Goal: Task Accomplishment & Management: Use online tool/utility

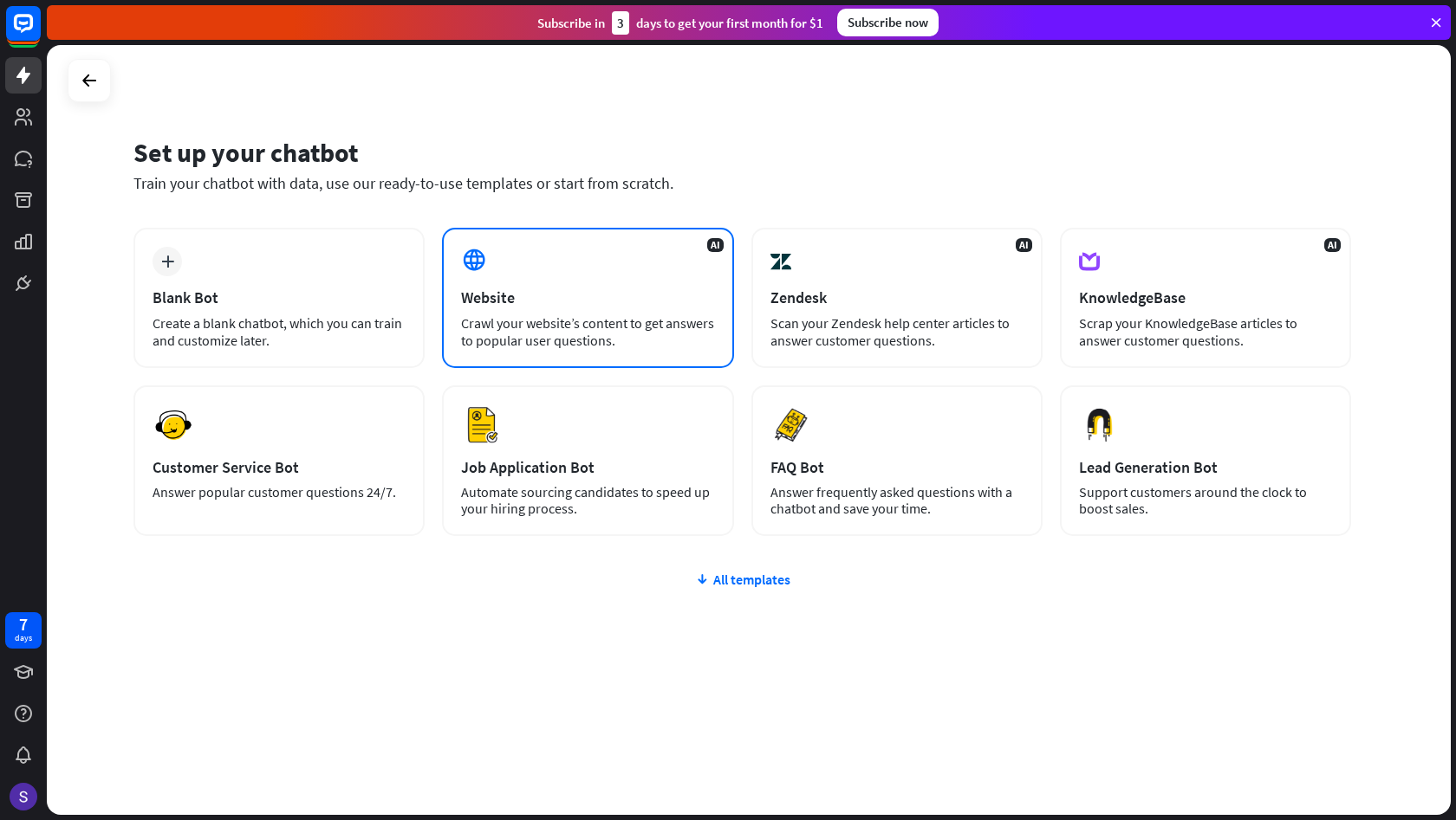
click at [518, 272] on div "AI Website Crawl your website’s content to get answers to popular user question…" at bounding box center [588, 298] width 292 height 141
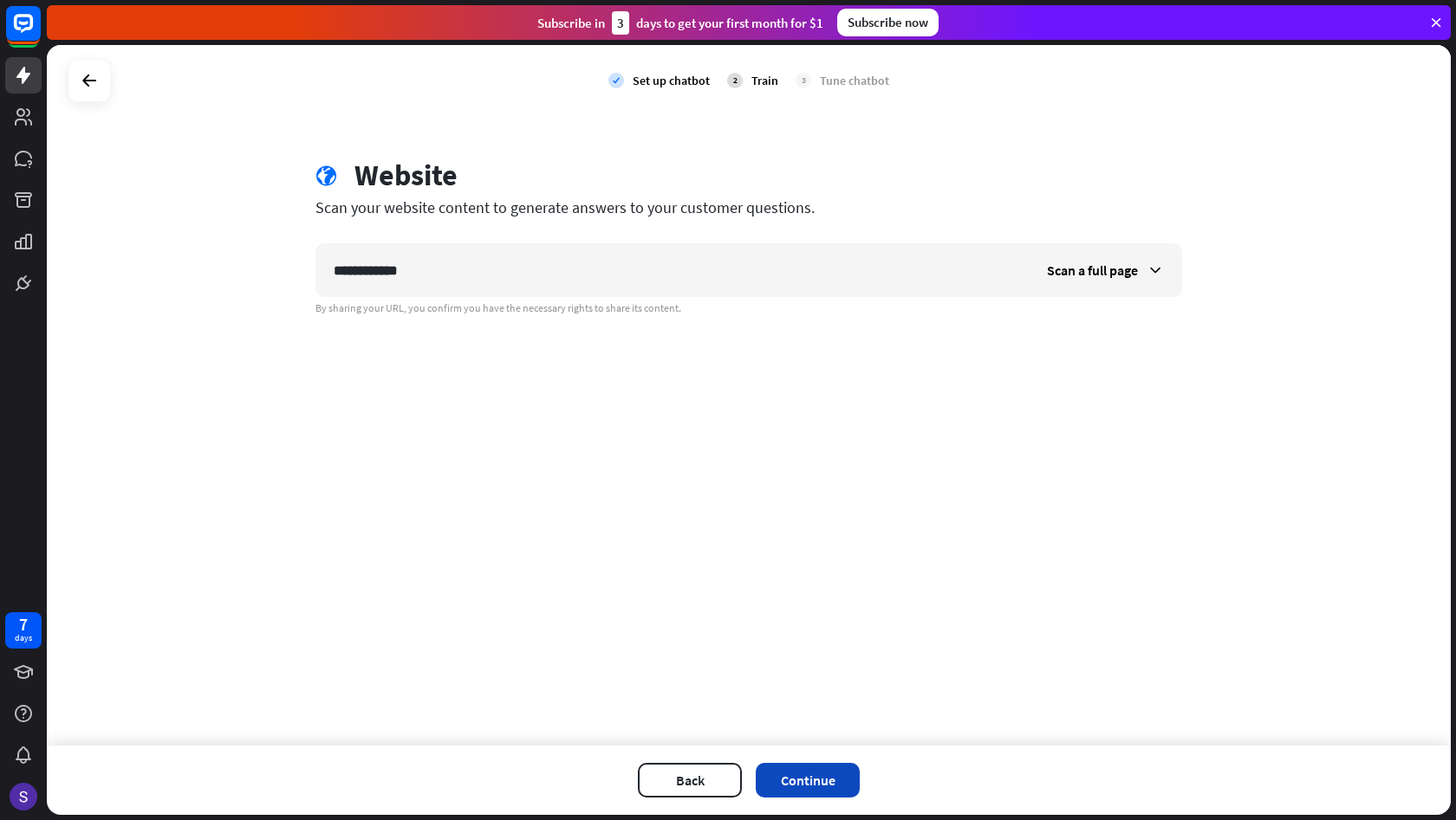
type input "**********"
click at [799, 770] on button "Continue" at bounding box center [807, 780] width 104 height 35
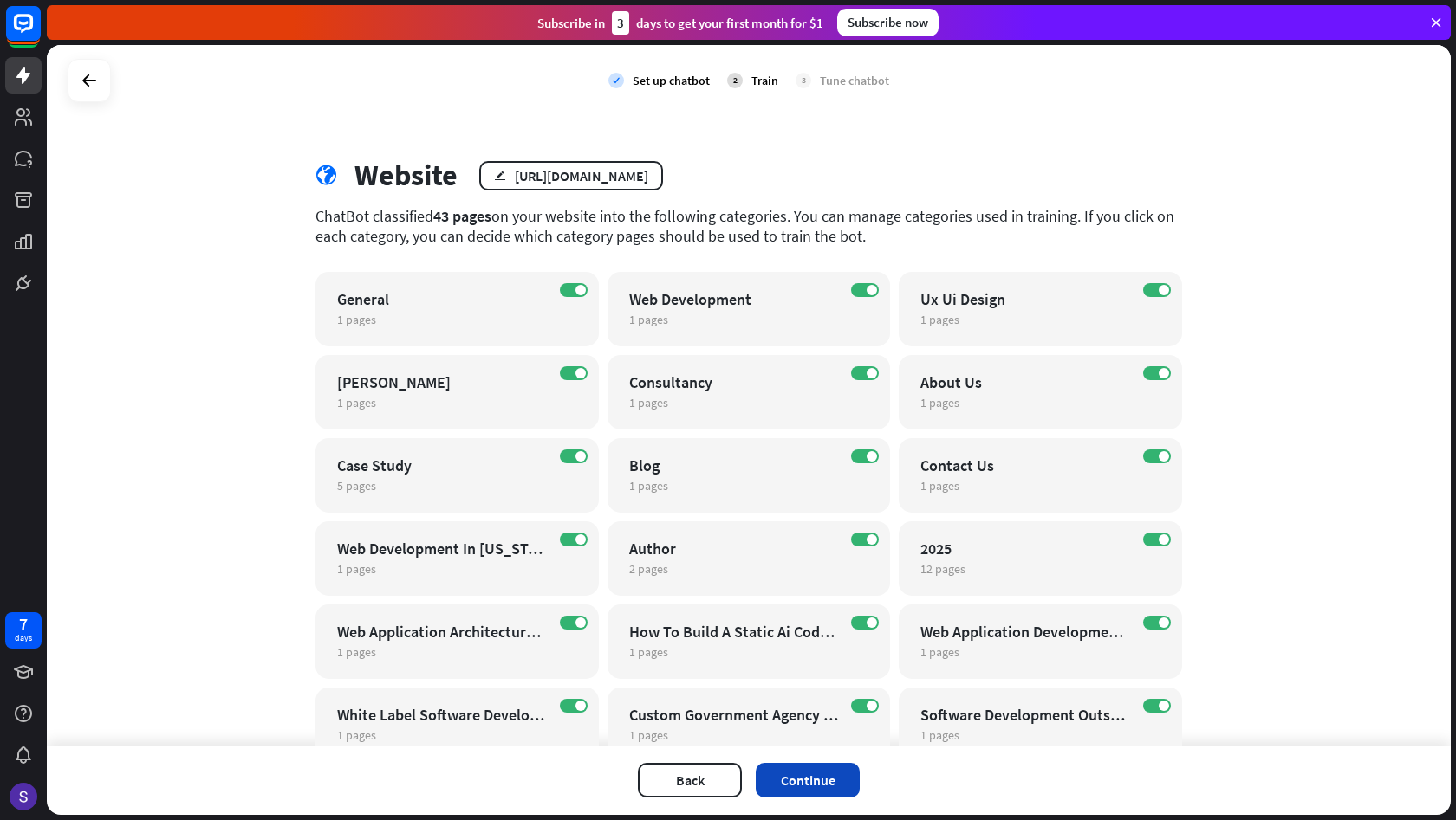
click at [812, 796] on button "Continue" at bounding box center [807, 780] width 104 height 35
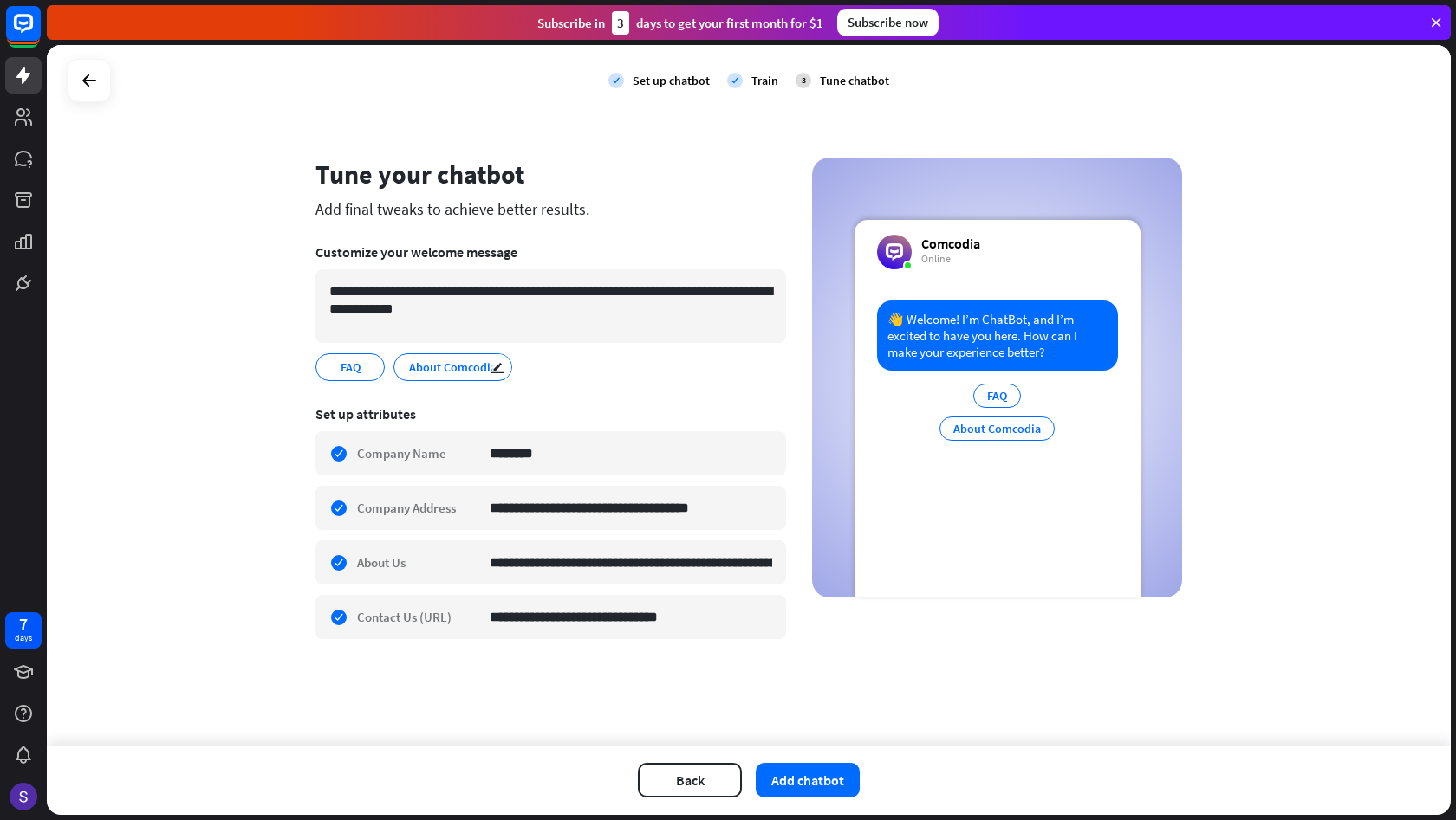
click at [454, 367] on span "About Comcodia" at bounding box center [453, 367] width 91 height 19
click at [491, 365] on icon "edit" at bounding box center [497, 367] width 14 height 13
click at [442, 374] on input "**********" at bounding box center [455, 368] width 96 height 16
click at [503, 372] on icon "edit" at bounding box center [507, 367] width 14 height 13
click at [569, 361] on div "**********" at bounding box center [550, 367] width 470 height 28
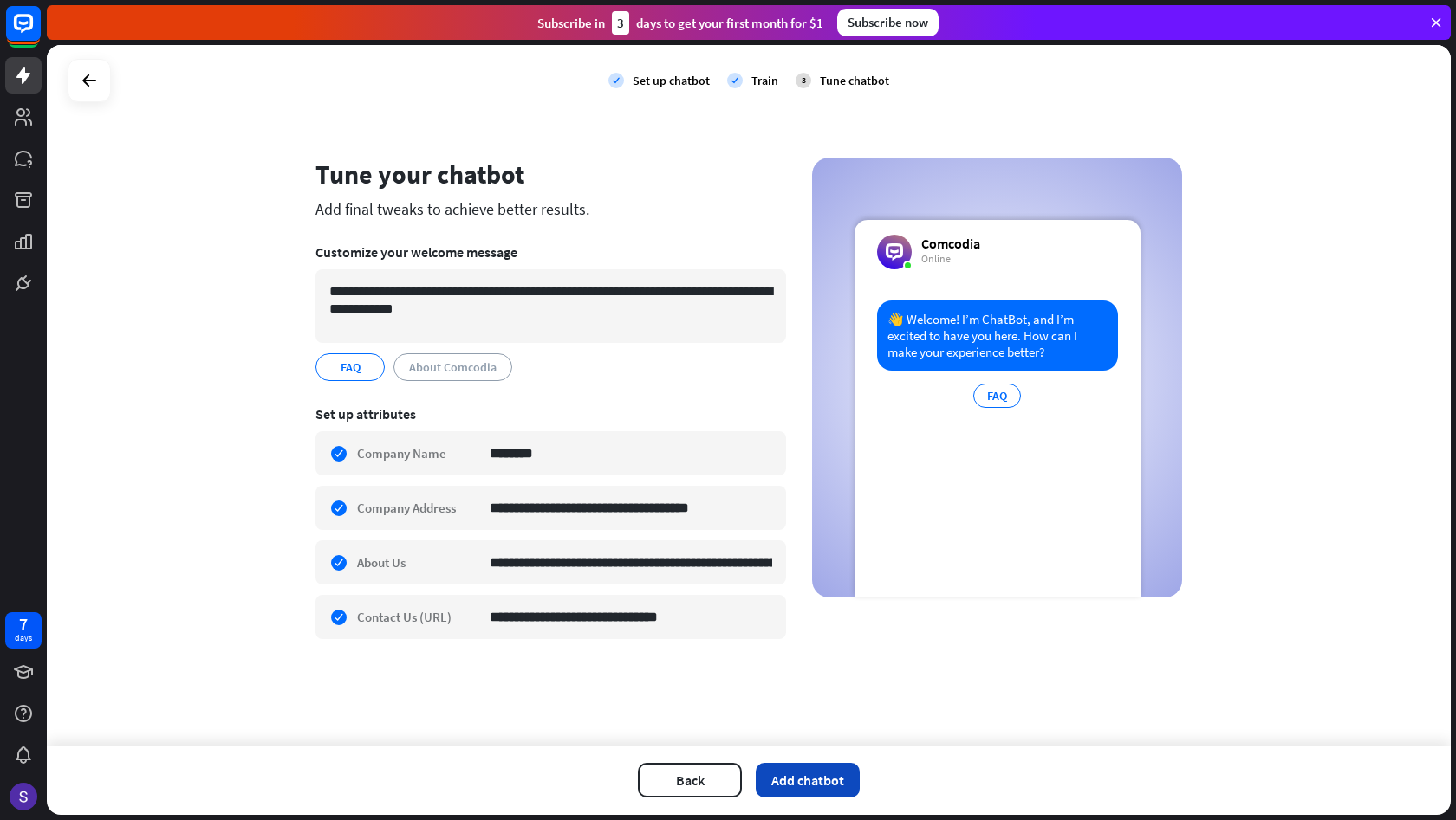
click at [820, 781] on button "Add chatbot" at bounding box center [807, 780] width 104 height 35
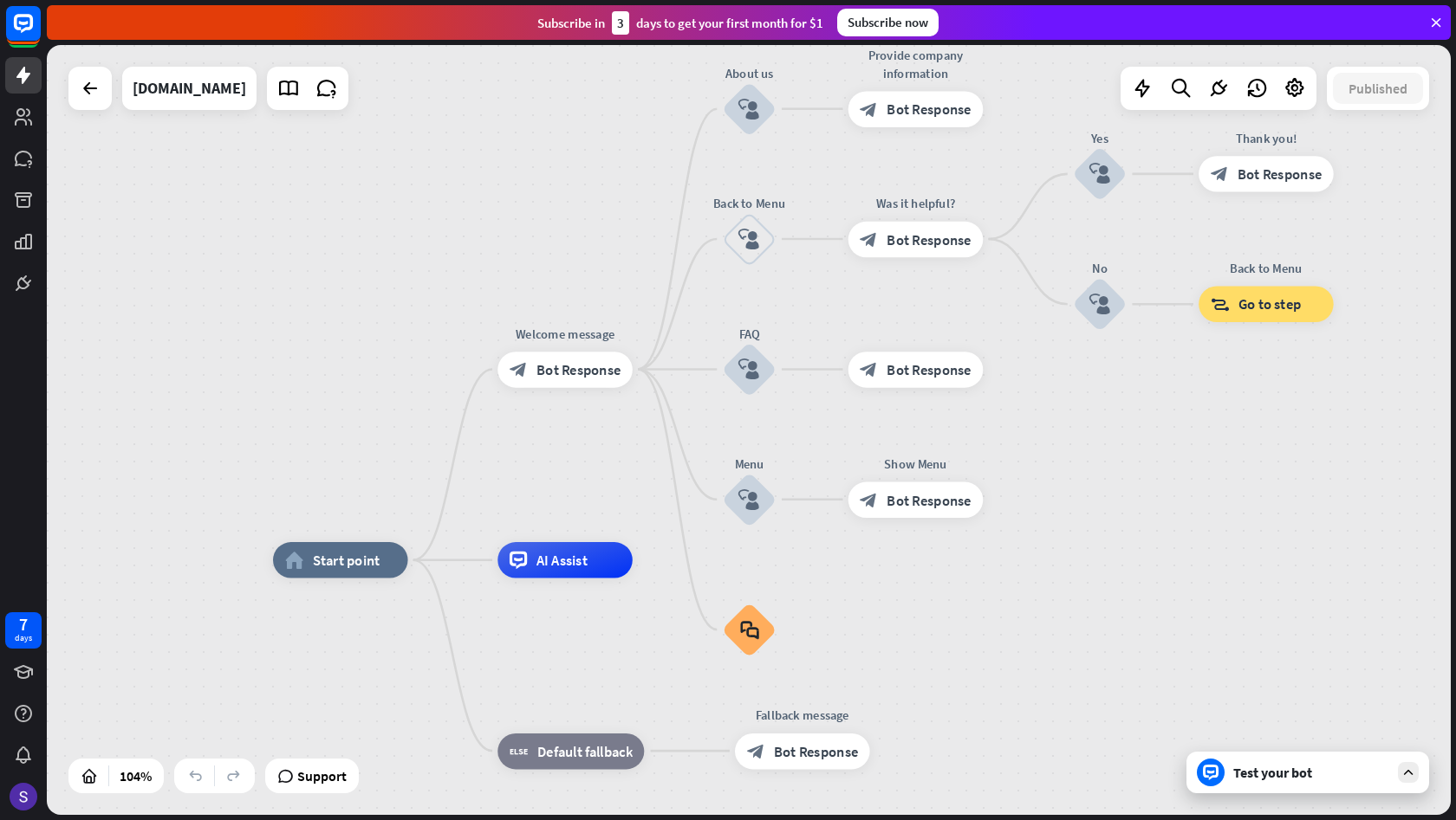
drag, startPoint x: 933, startPoint y: 419, endPoint x: 897, endPoint y: 559, distance: 144.6
click at [897, 559] on div "home_2 Start point Welcome message block_bot_response Bot Response About us blo…" at bounding box center [748, 429] width 1403 height 770
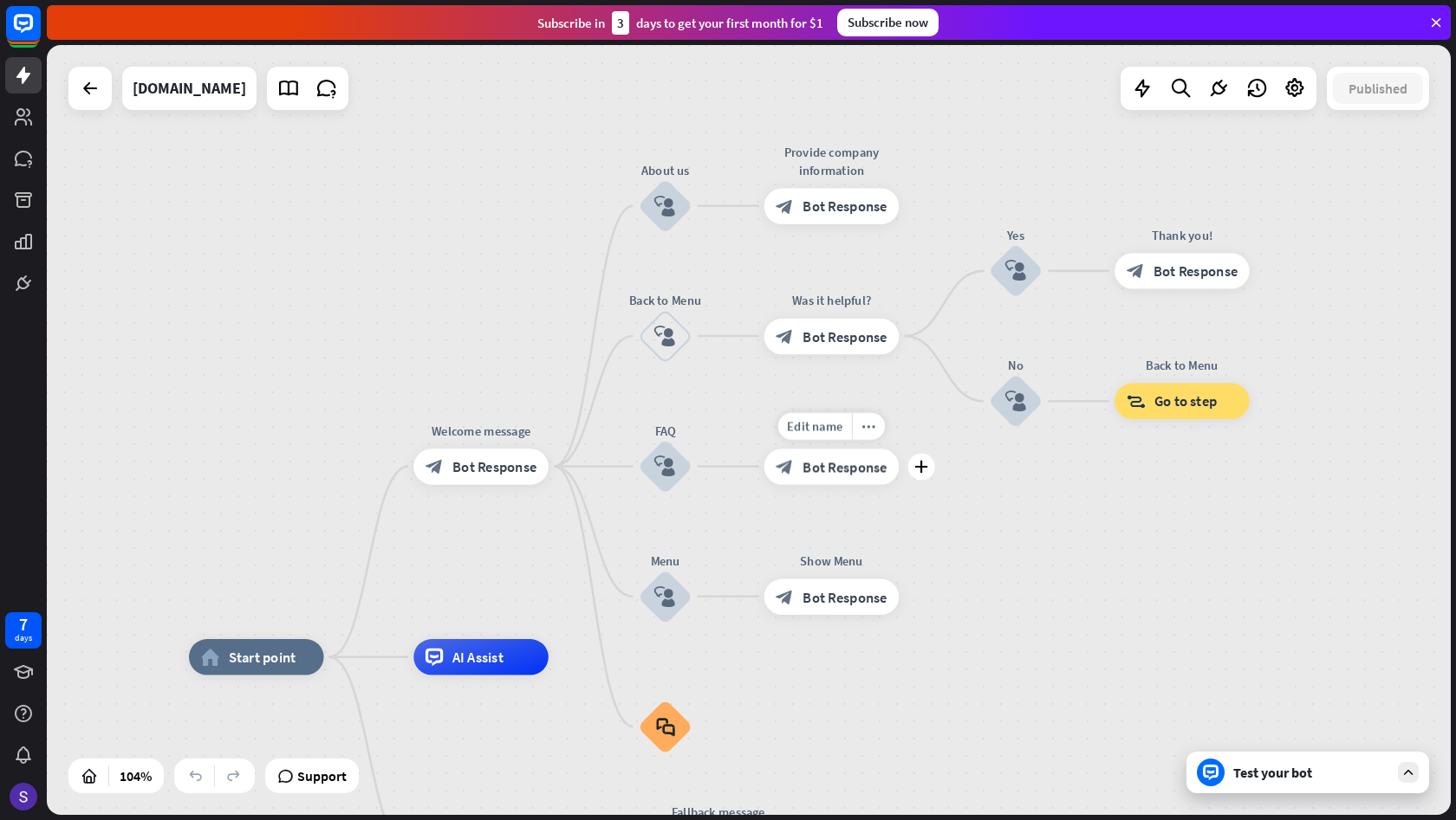
drag, startPoint x: 1018, startPoint y: 405, endPoint x: 935, endPoint y: 498, distance: 124.7
click at [900, 484] on div "Edit name more_horiz plus block_bot_response Bot Response" at bounding box center [831, 467] width 135 height 36
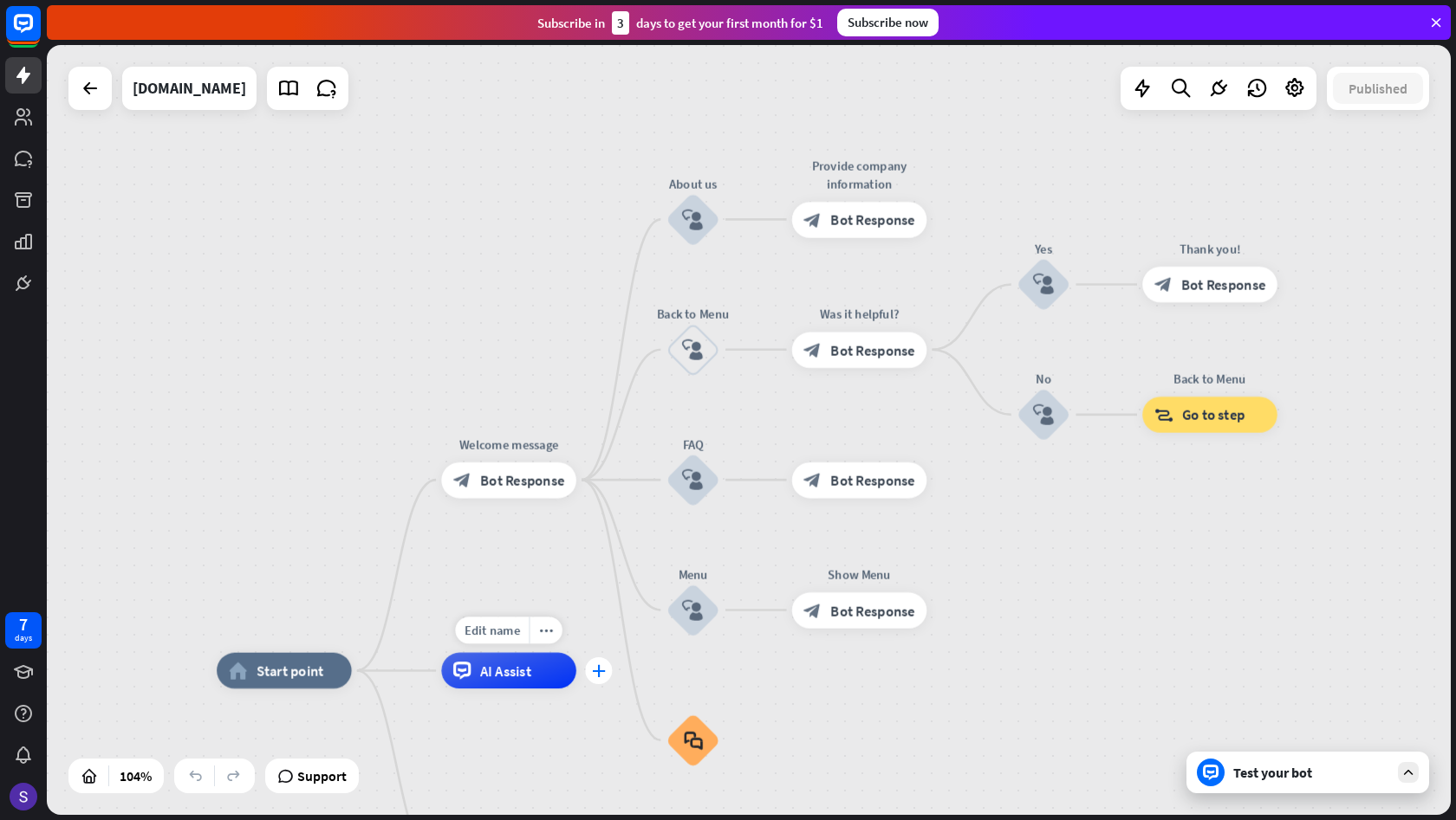
click at [602, 668] on icon "plus" at bounding box center [599, 670] width 14 height 13
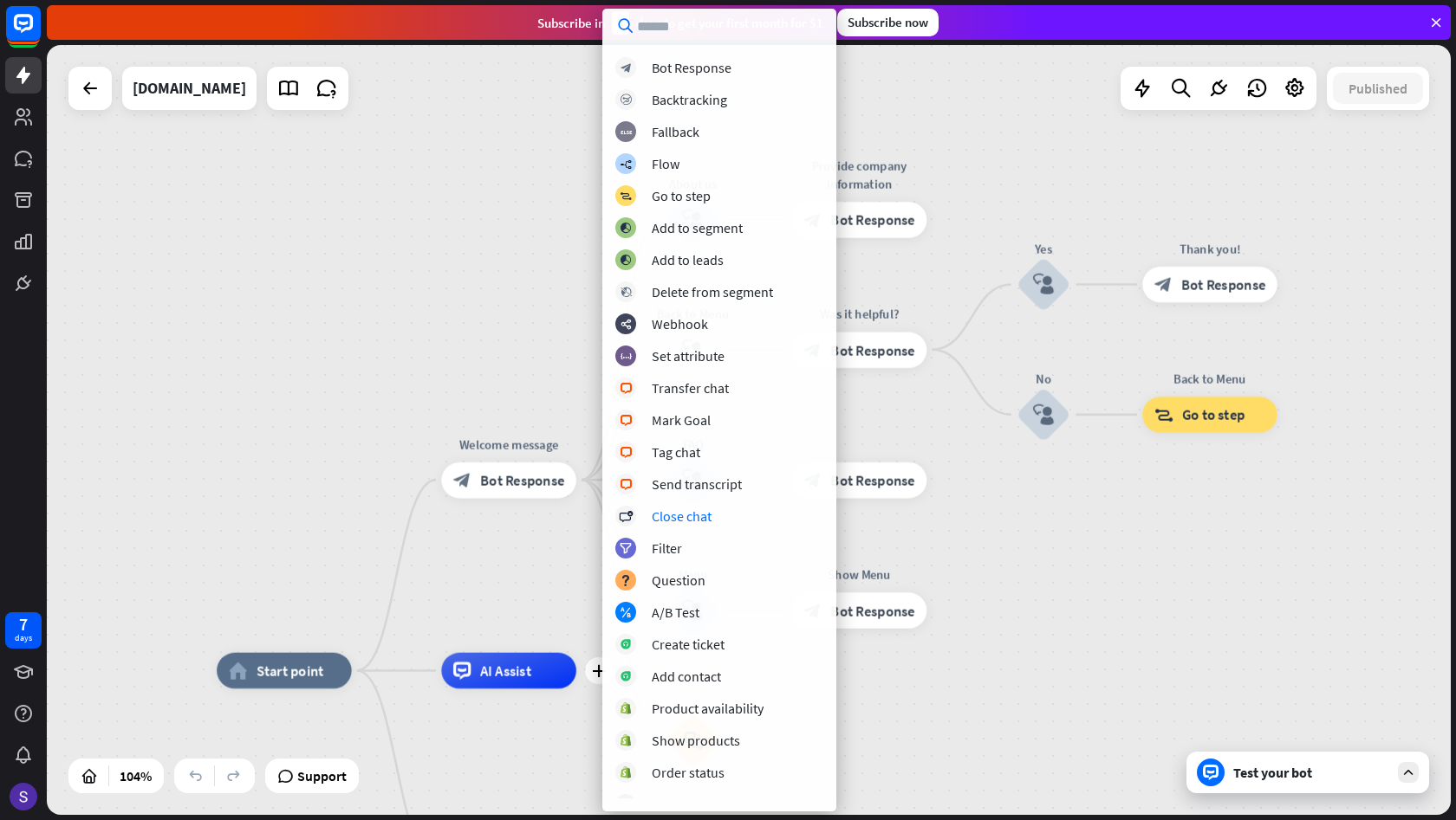
click at [1093, 603] on div "home_2 Start point Welcome message block_bot_response Bot Response About us blo…" at bounding box center [748, 429] width 1403 height 770
